Goal: Information Seeking & Learning: Learn about a topic

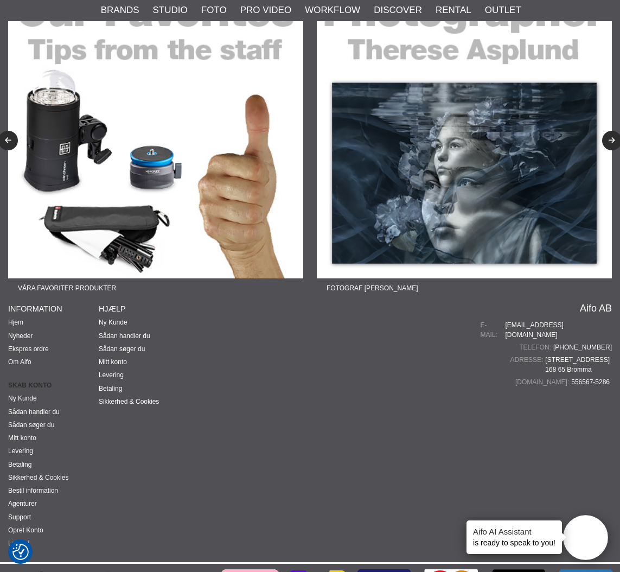
scroll to position [4772, 0]
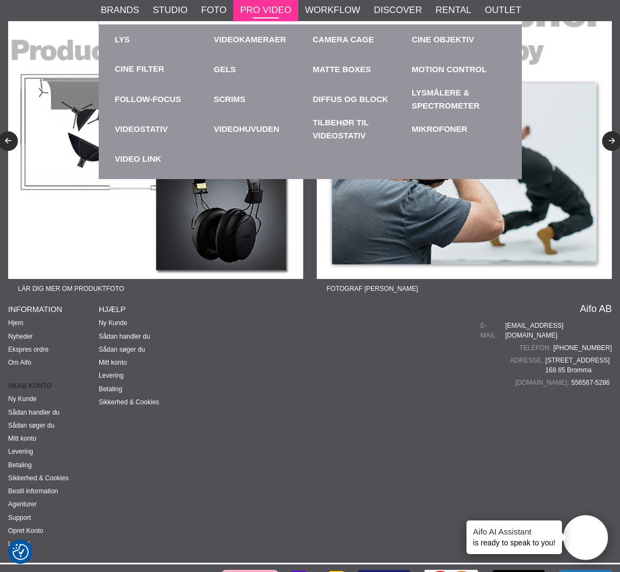
click at [270, 9] on link "Pro Video" at bounding box center [265, 10] width 51 height 14
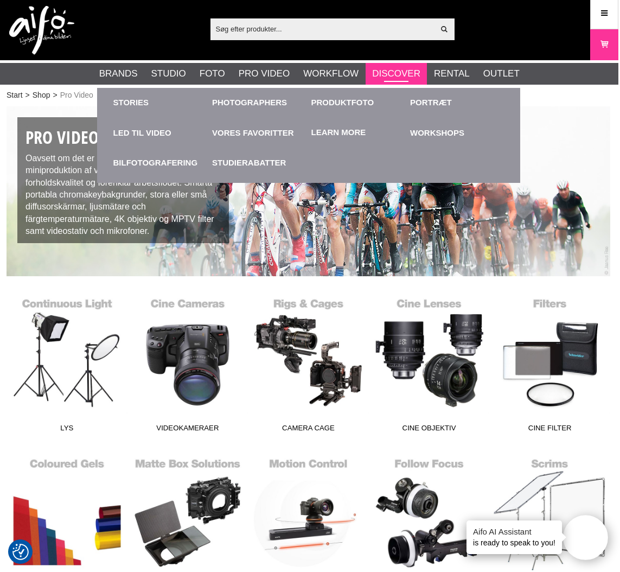
scroll to position [2, 2]
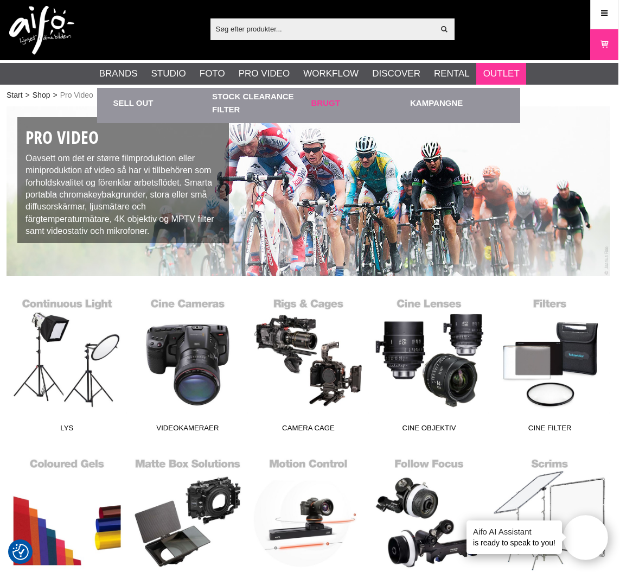
click at [322, 101] on link "Brugt" at bounding box center [359, 103] width 94 height 30
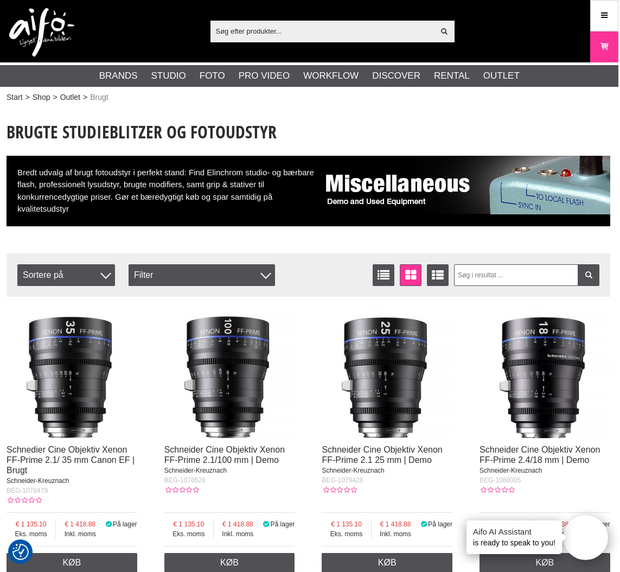
scroll to position [0, 2]
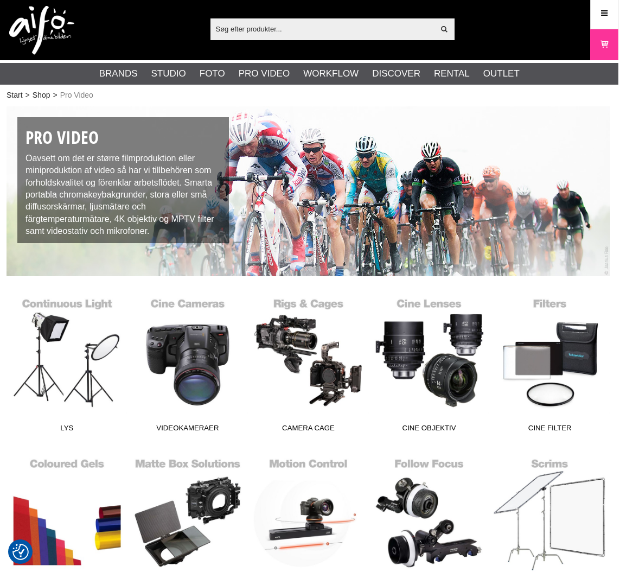
scroll to position [2, 2]
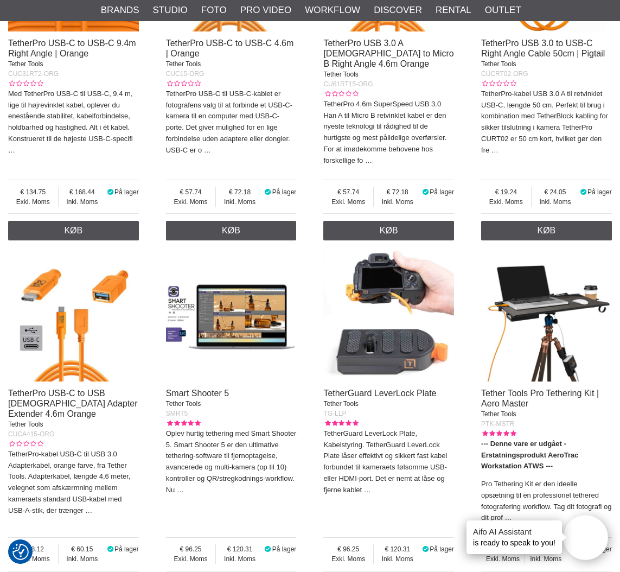
scroll to position [3414, 0]
